Goal: Task Accomplishment & Management: Complete application form

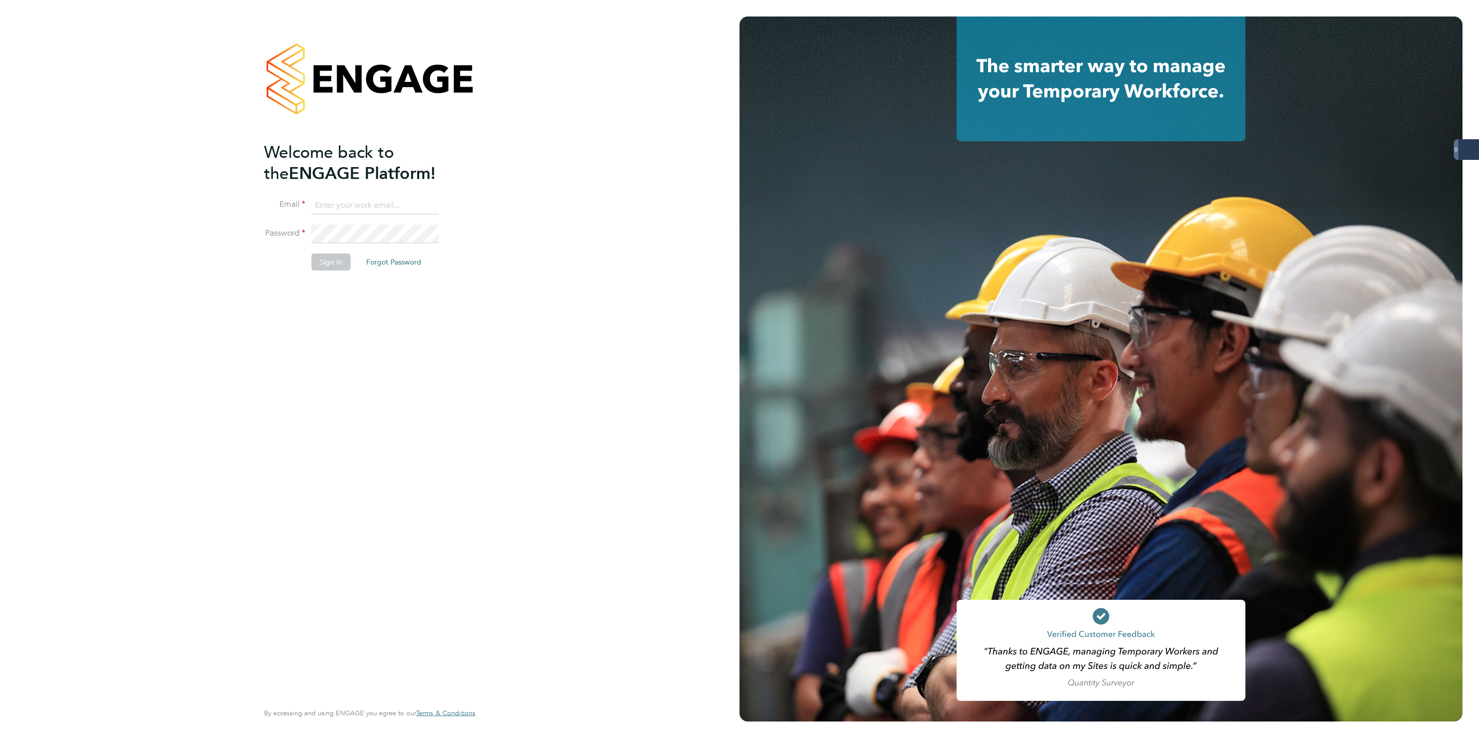
click at [378, 203] on input at bounding box center [374, 205] width 127 height 19
type input "george.westhead@servicecare.org.uk"
click at [328, 266] on button "Sign In" at bounding box center [330, 262] width 39 height 16
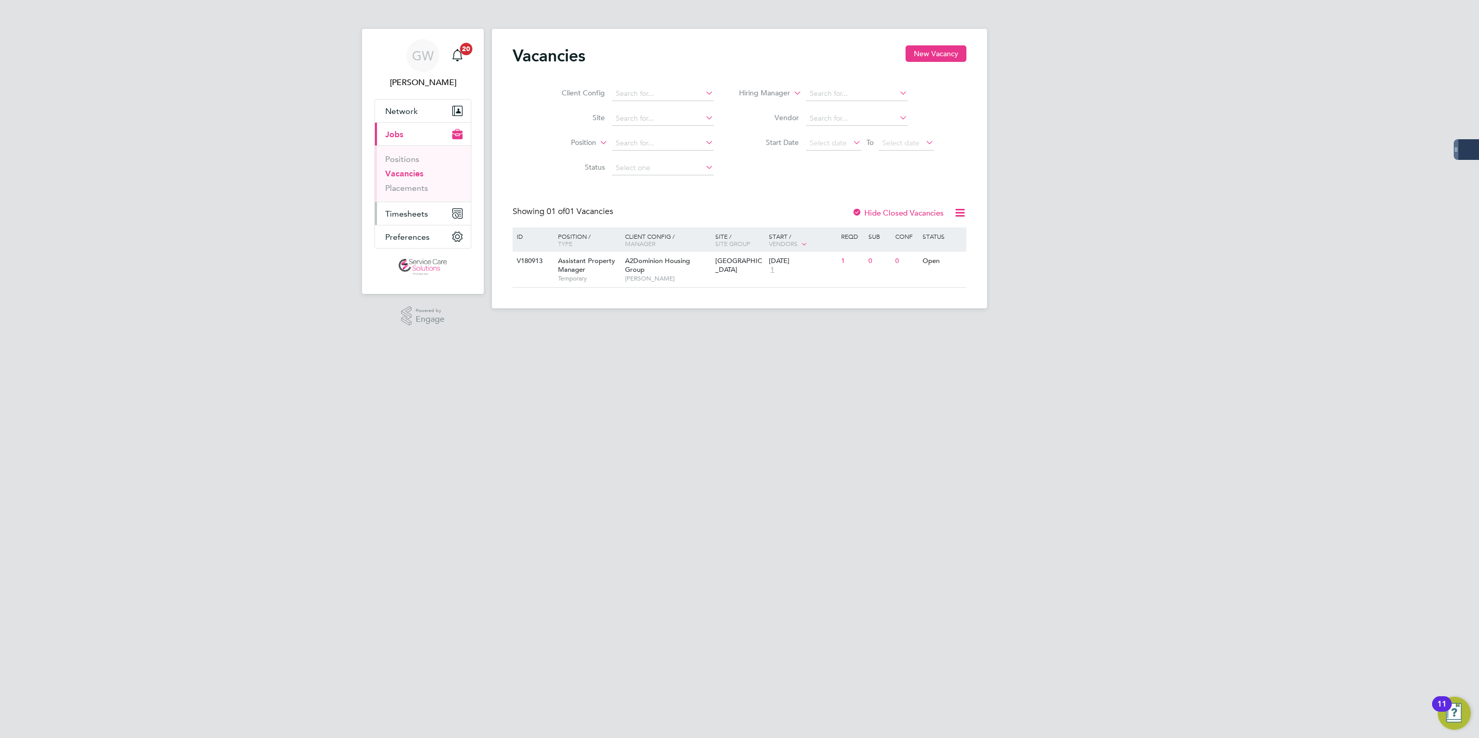
click at [396, 215] on span "Timesheets" at bounding box center [406, 214] width 43 height 10
drag, startPoint x: 421, startPoint y: 186, endPoint x: 421, endPoint y: 192, distance: 6.2
click at [421, 186] on link "Timesheets" at bounding box center [406, 182] width 43 height 10
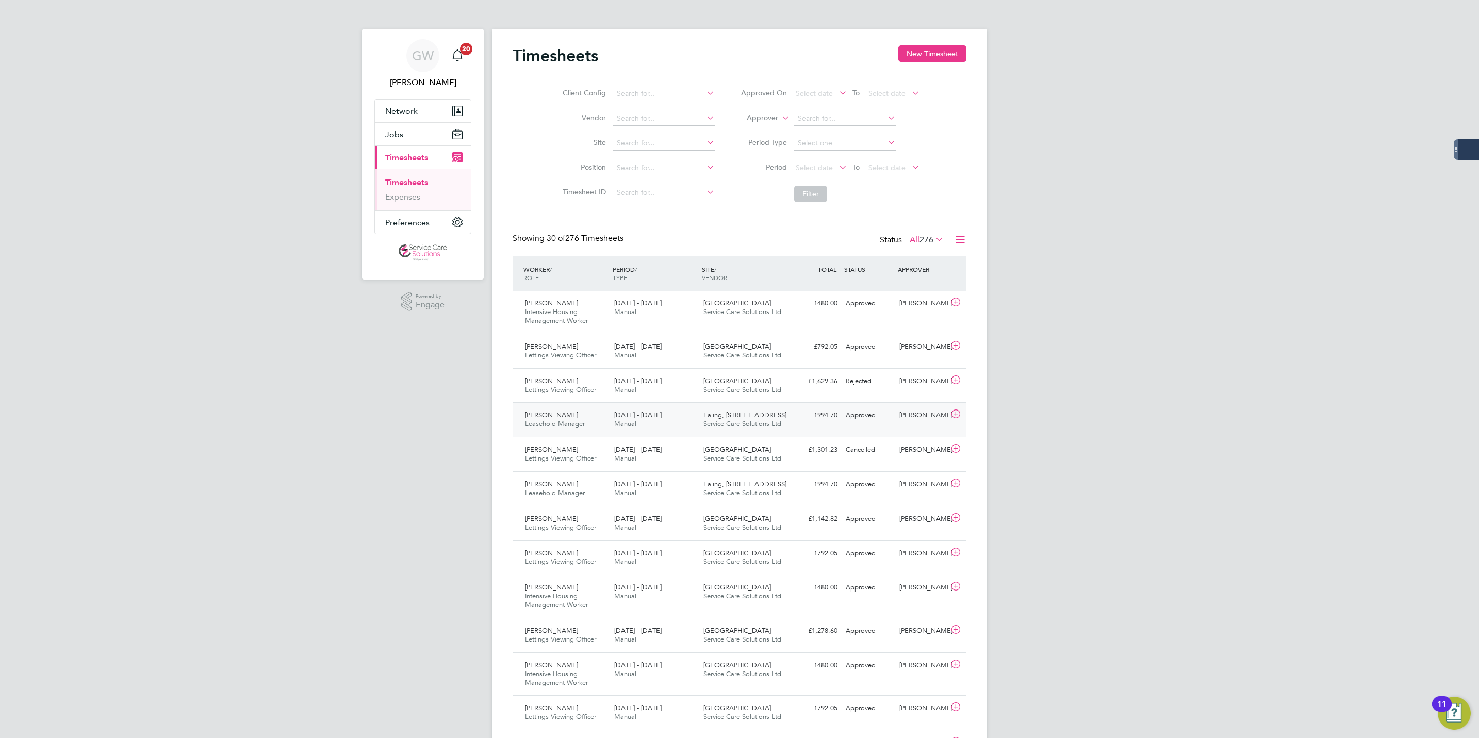
click at [594, 425] on div "[PERSON_NAME] Manager [DATE] - [DATE]" at bounding box center [565, 420] width 89 height 26
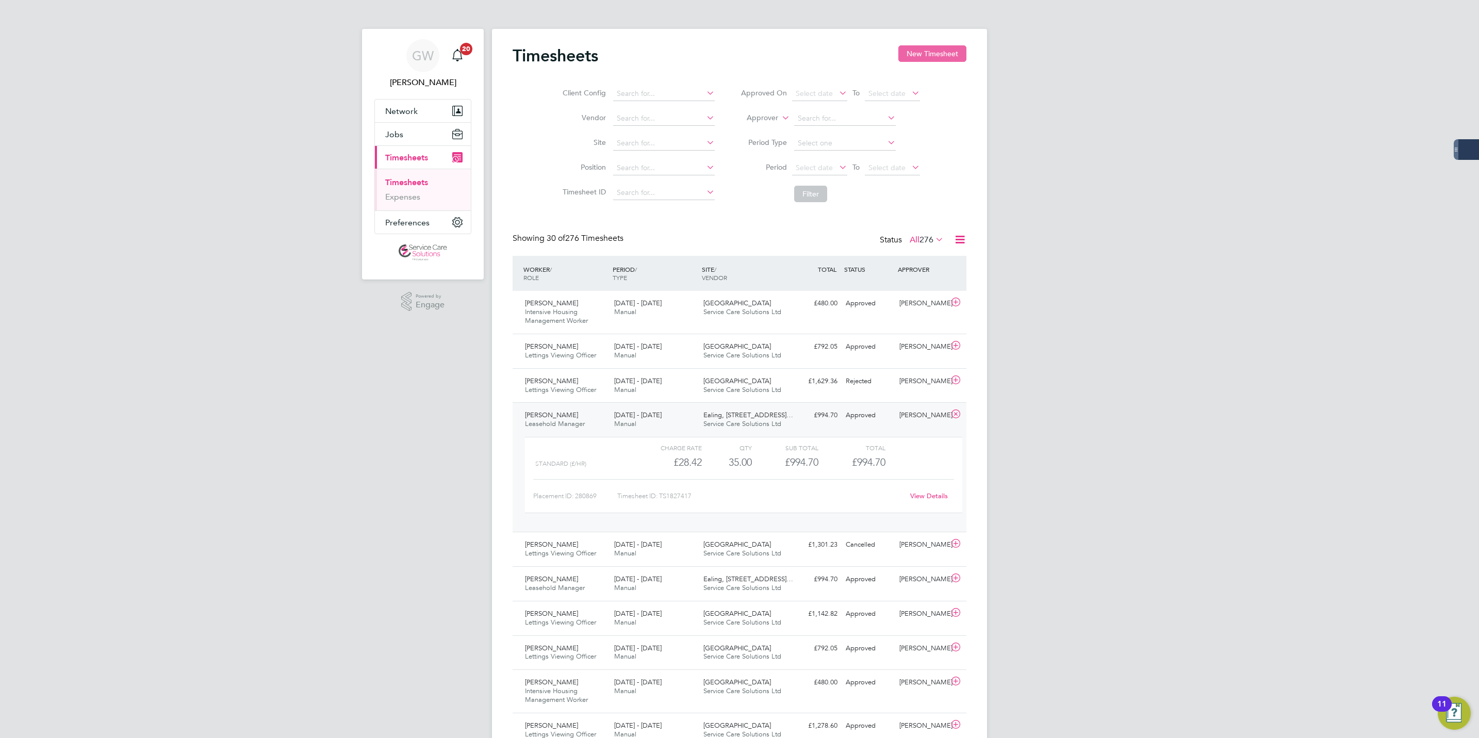
click at [928, 53] on button "New Timesheet" at bounding box center [932, 53] width 68 height 16
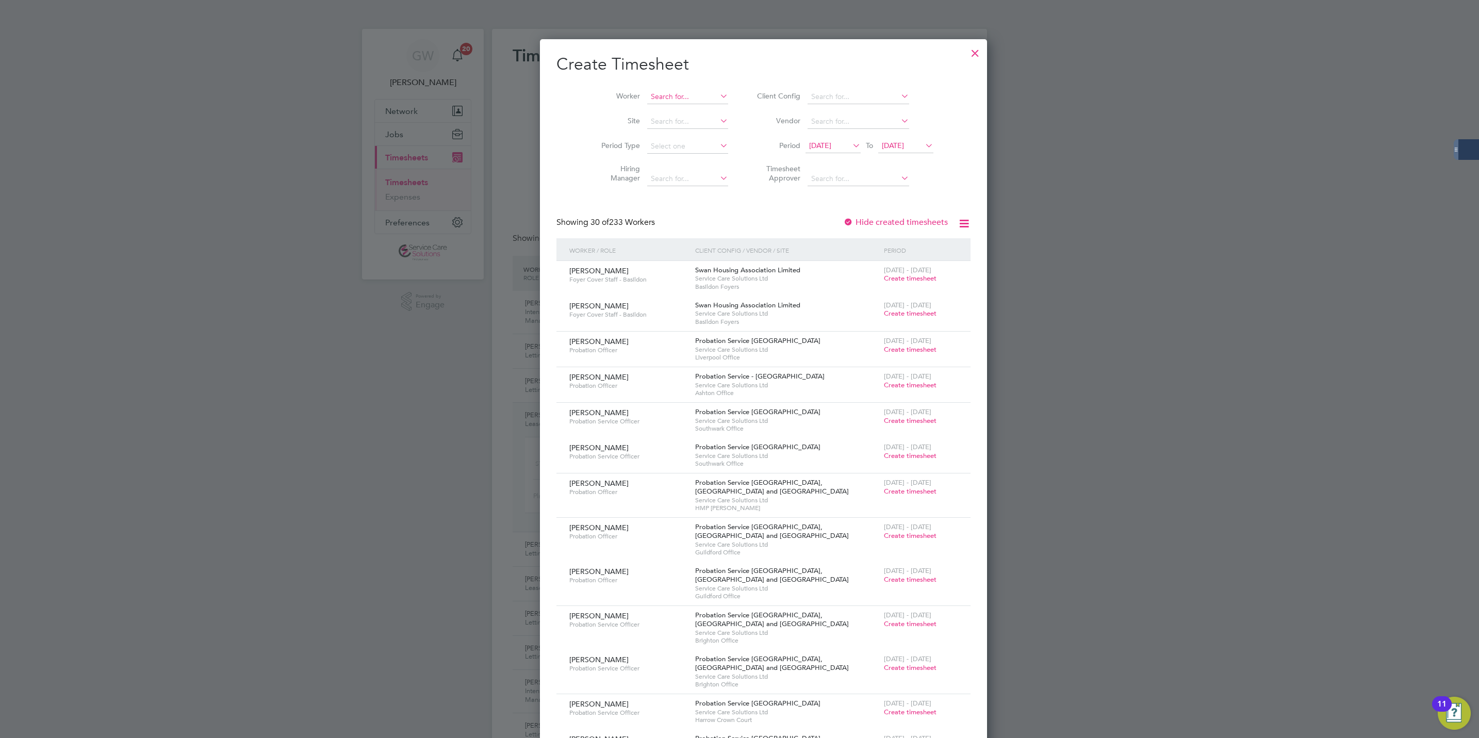
click at [656, 91] on input at bounding box center [687, 97] width 81 height 14
click at [662, 104] on li "[PERSON_NAME]" at bounding box center [667, 111] width 90 height 14
type input "[PERSON_NAME]"
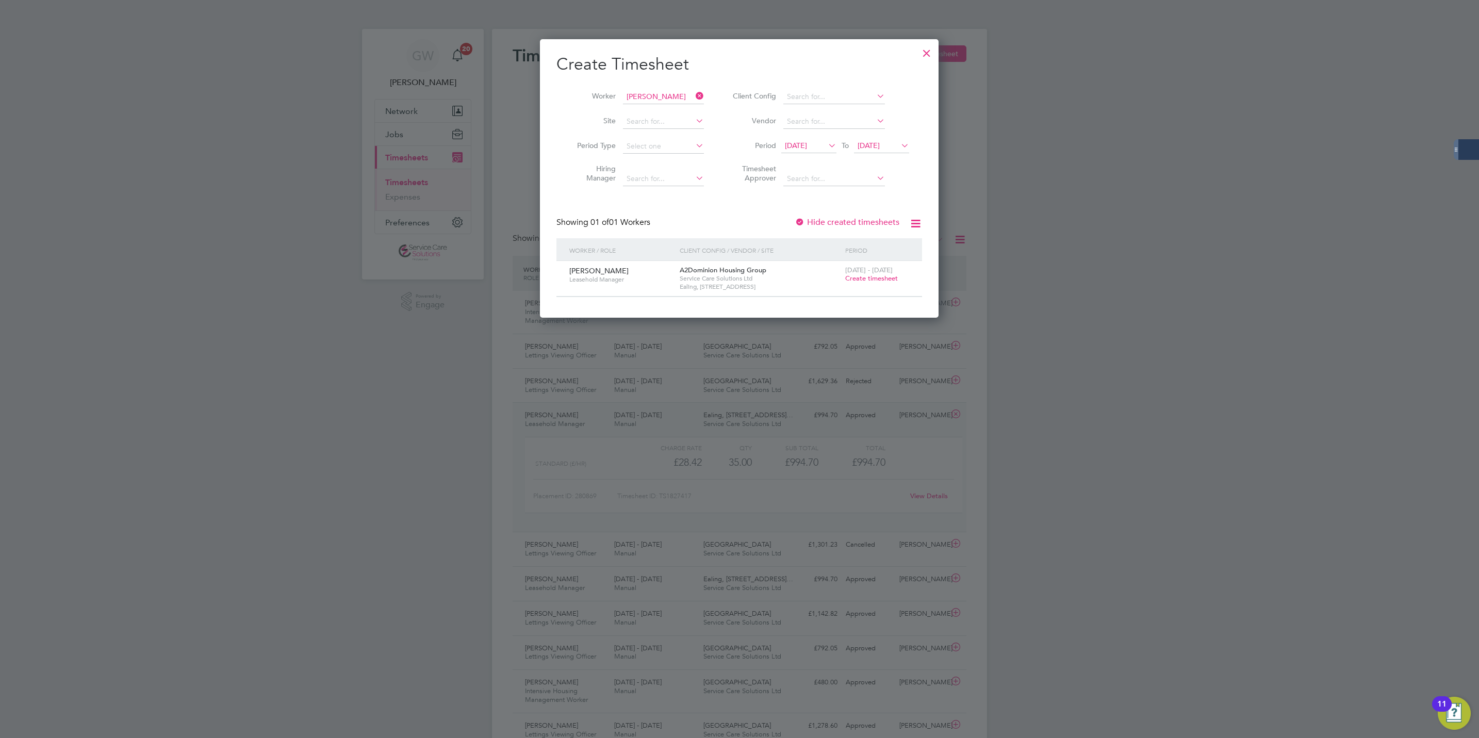
click at [857, 280] on span "Create timesheet" at bounding box center [871, 278] width 53 height 9
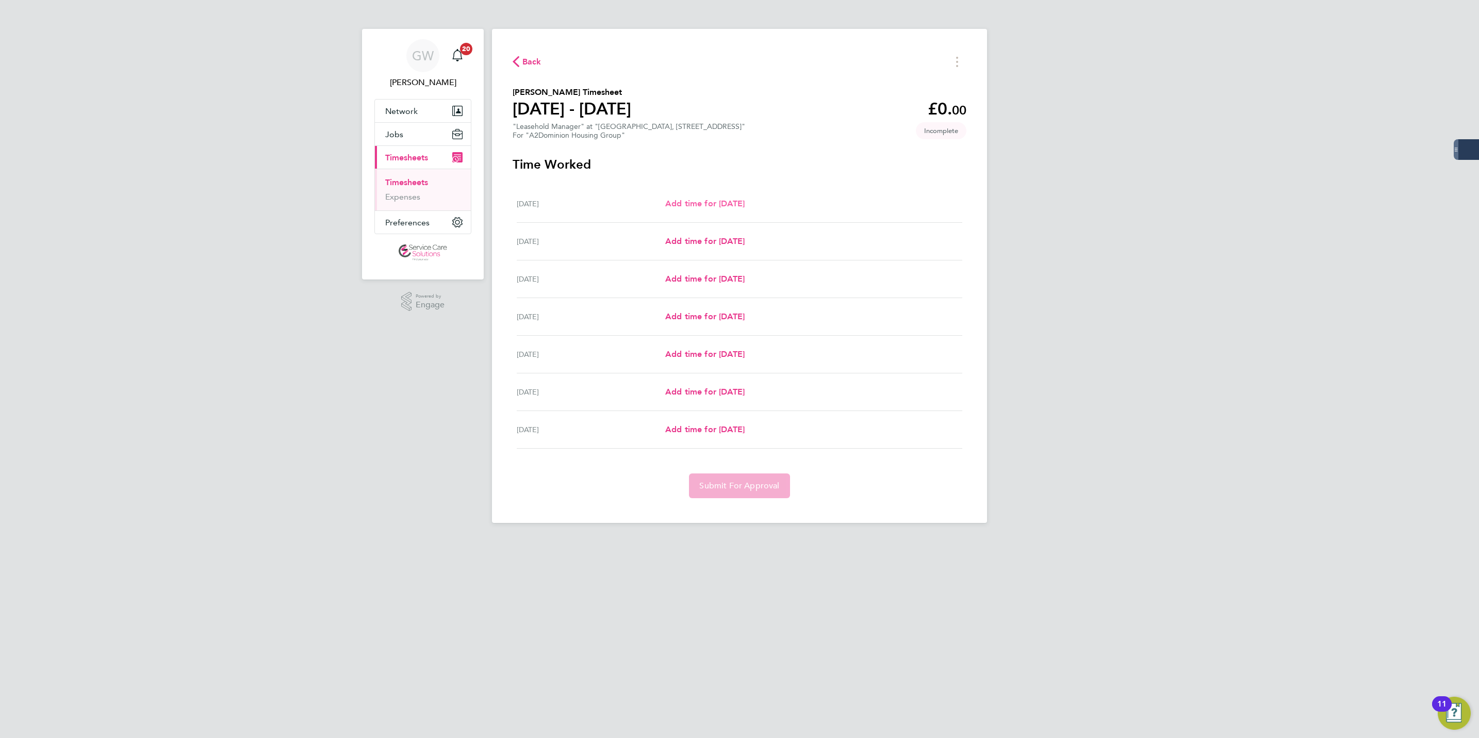
click at [721, 205] on span "Add time for [DATE]" at bounding box center [704, 203] width 79 height 10
select select "30"
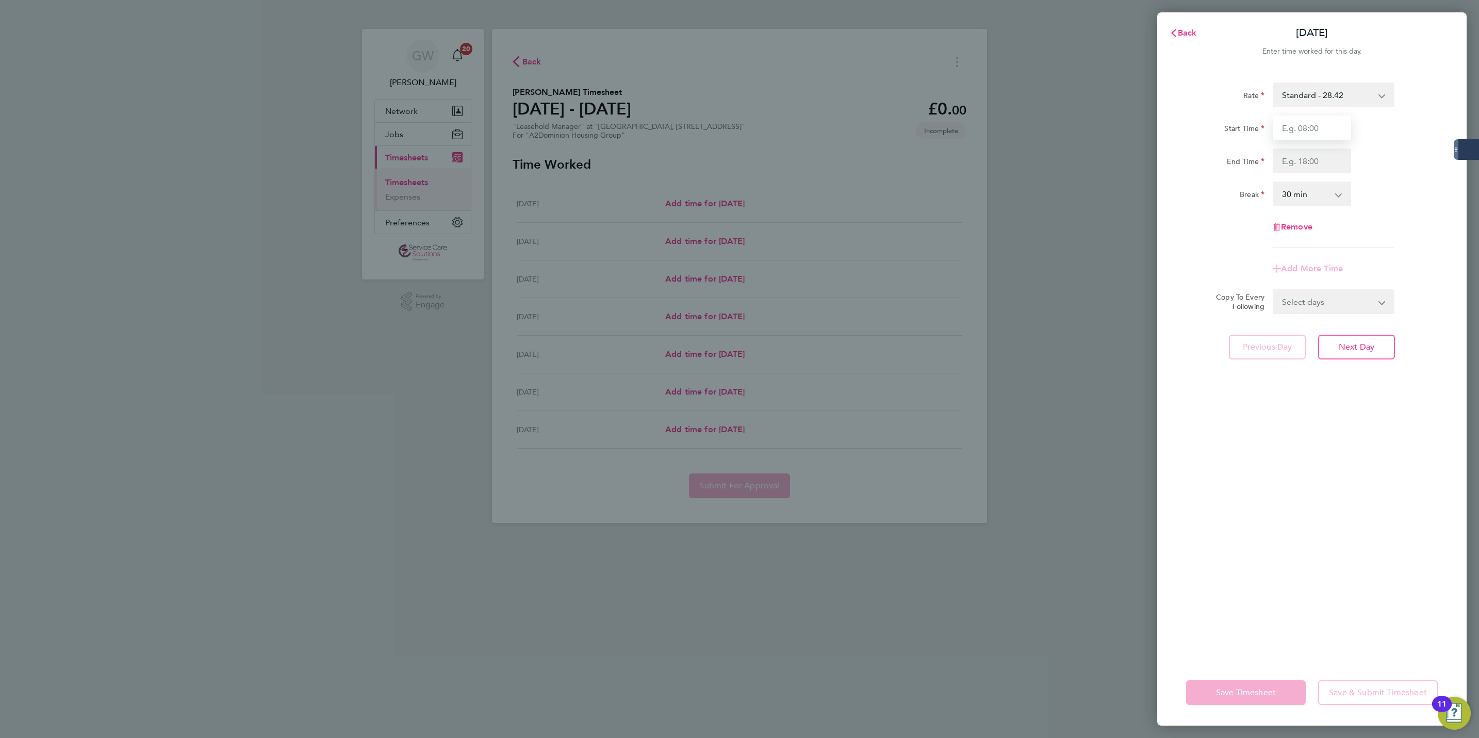
click at [1282, 129] on input "Start Time" at bounding box center [1311, 127] width 78 height 25
type input "09:00"
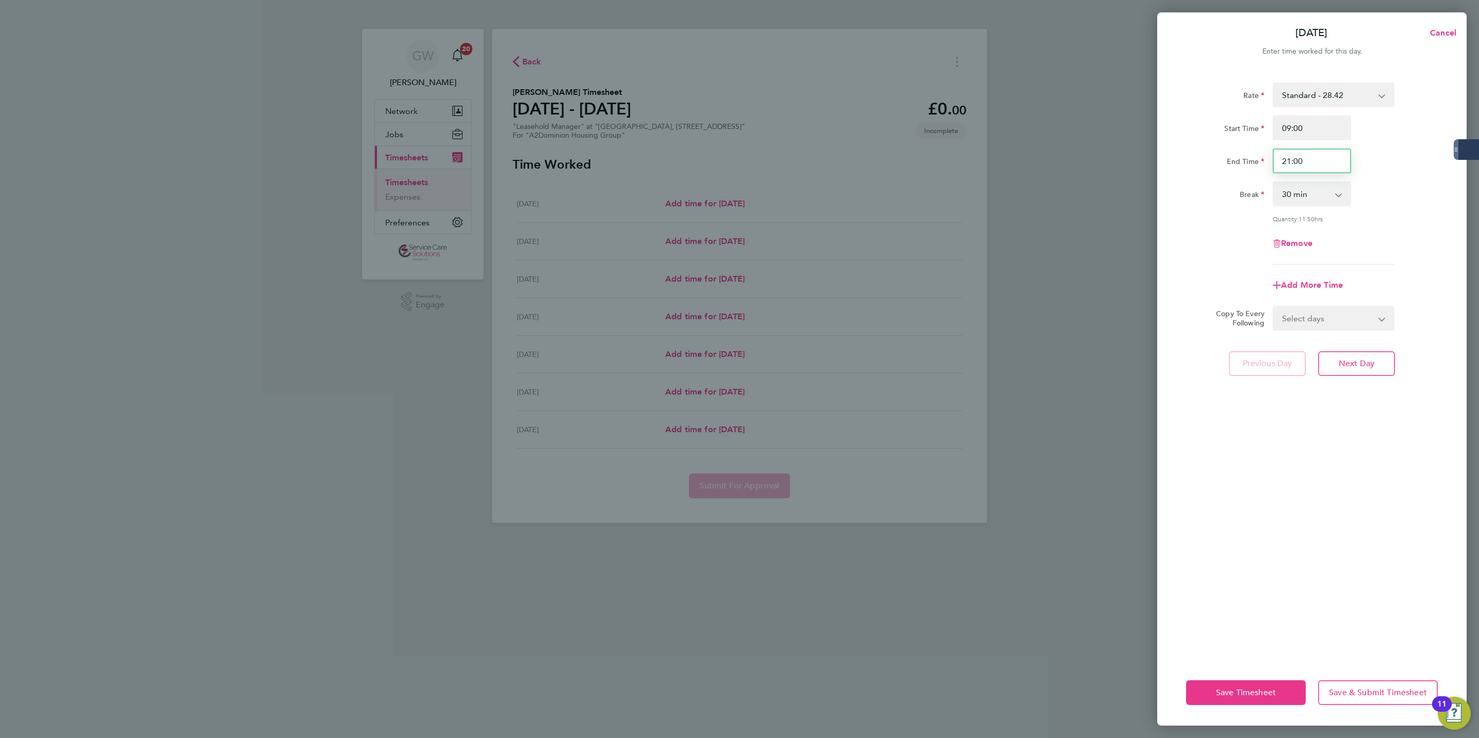
drag, startPoint x: 1267, startPoint y: 158, endPoint x: 1236, endPoint y: 158, distance: 30.4
click at [1236, 158] on div "End Time 21:00" at bounding box center [1312, 160] width 260 height 25
type input "17:00"
click at [1236, 157] on label "End Time" at bounding box center [1245, 163] width 38 height 12
drag, startPoint x: 1236, startPoint y: 156, endPoint x: 1276, endPoint y: 193, distance: 54.7
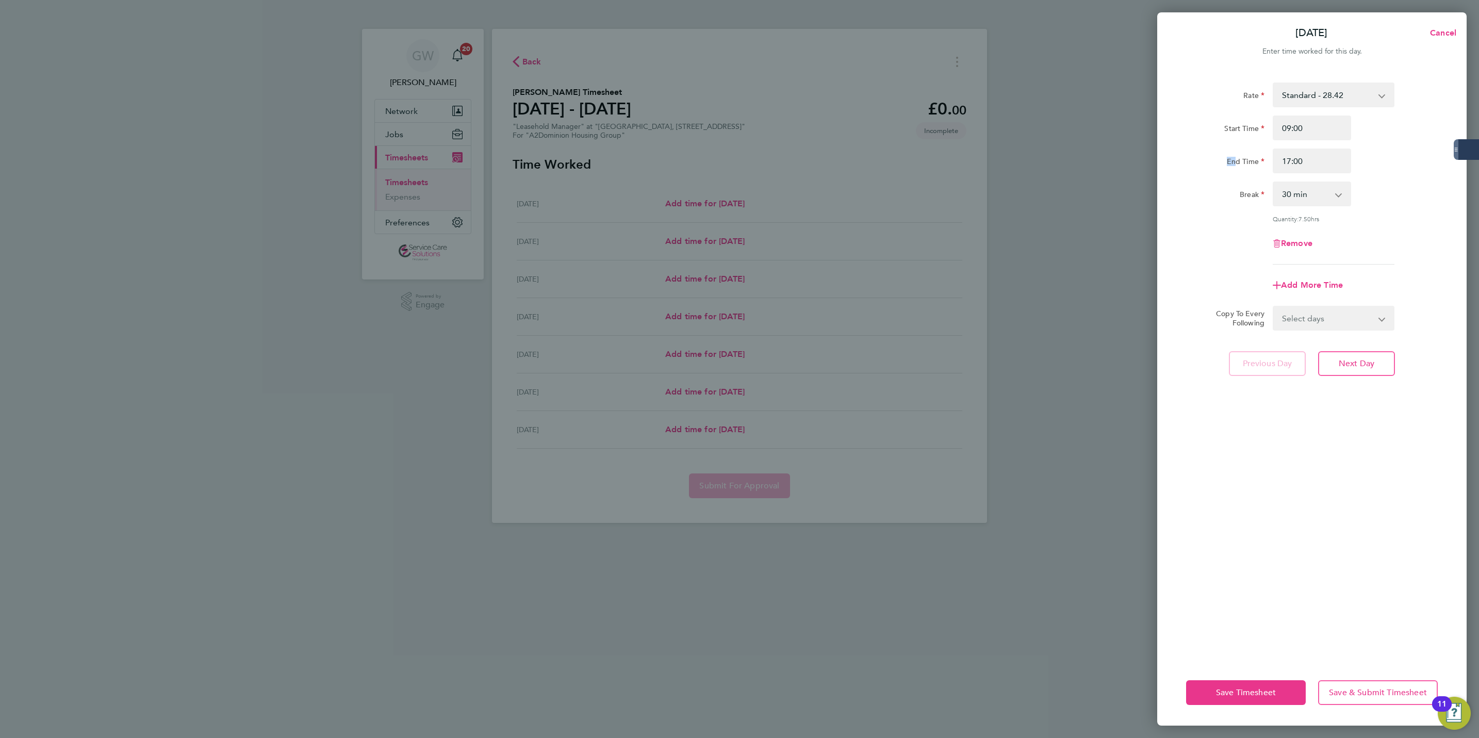
click at [1276, 193] on select "0 min 15 min 30 min 45 min 60 min 75 min 90 min" at bounding box center [1305, 193] width 64 height 23
select select "60"
click at [1273, 182] on select "0 min 15 min 30 min 45 min 60 min 75 min 90 min" at bounding box center [1305, 193] width 64 height 23
click at [1196, 287] on div "Add More Time" at bounding box center [1312, 285] width 260 height 25
click at [1290, 319] on select "Select days Day Weekday (Mon-Fri) Weekend (Sat-Sun) [DATE] [DATE] [DATE] [DATE]…" at bounding box center [1327, 318] width 108 height 23
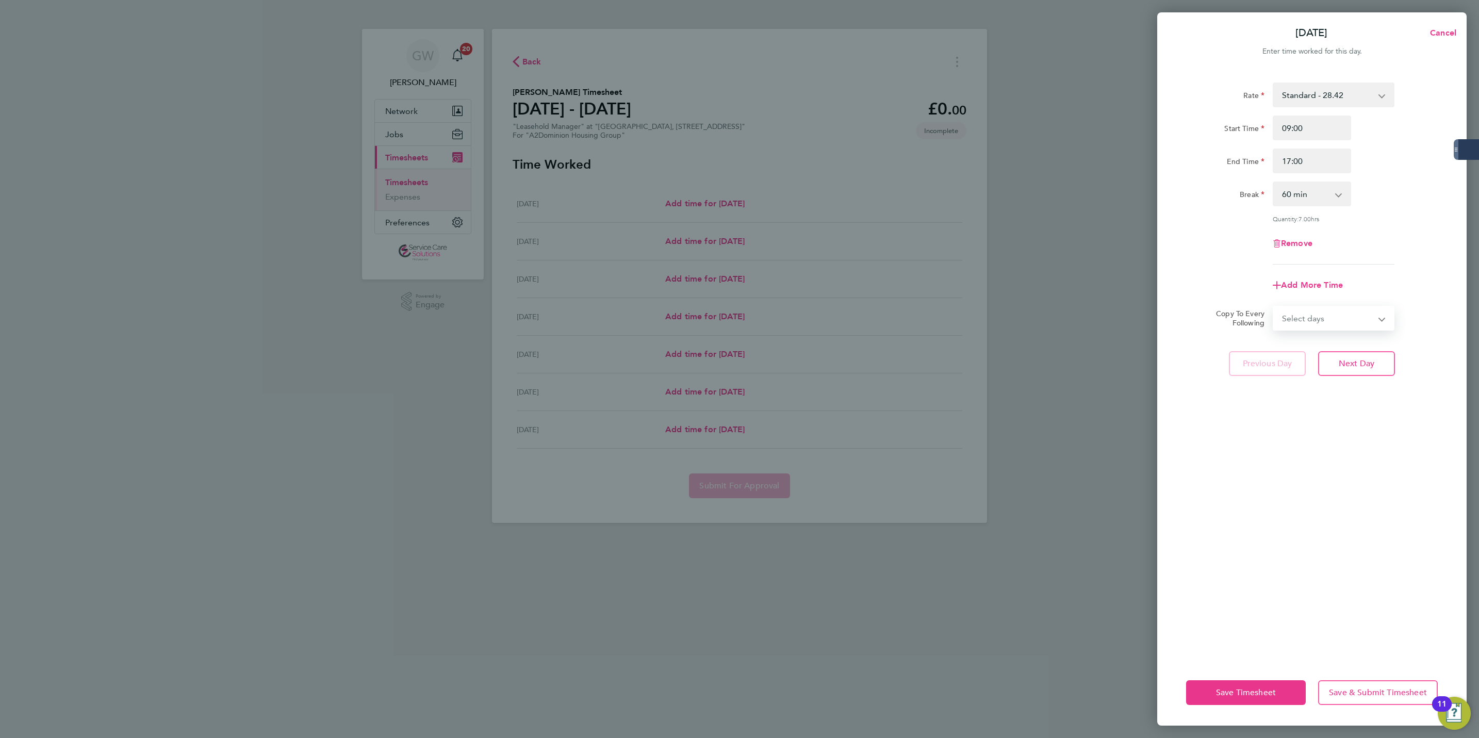
select select "WEEKDAY"
click at [1273, 307] on select "Select days Day Weekday (Mon-Fri) Weekend (Sat-Sun) [DATE] [DATE] [DATE] [DATE]…" at bounding box center [1327, 318] width 108 height 23
select select "[DATE]"
click at [1280, 490] on div "Rate Standard - 28.42 Start Time 09:00 End Time 17:00 Break 0 min 15 min 30 min…" at bounding box center [1311, 364] width 309 height 589
click at [1370, 687] on span "Save & Submit Timesheet" at bounding box center [1377, 692] width 98 height 10
